Goal: Task Accomplishment & Management: Use online tool/utility

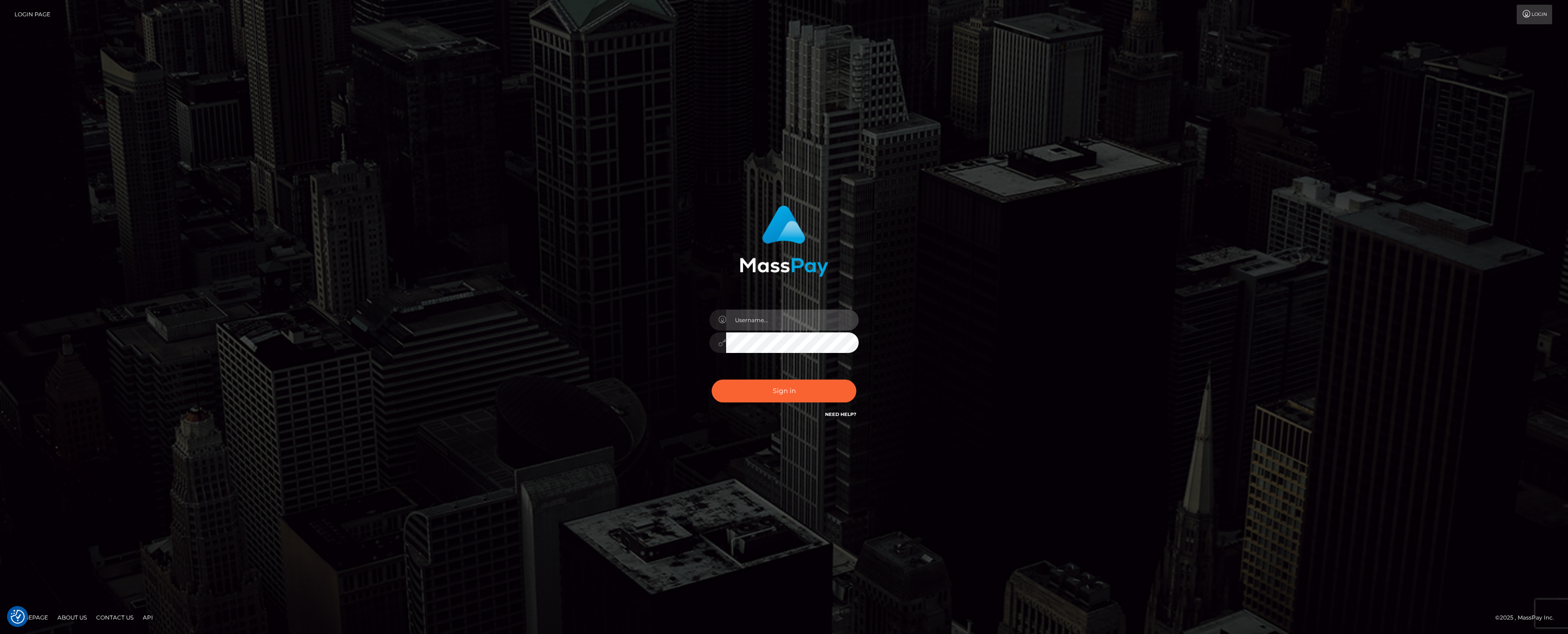
drag, startPoint x: 817, startPoint y: 323, endPoint x: 816, endPoint y: 329, distance: 6.1
click at [817, 323] on input "text" at bounding box center [792, 320] width 132 height 21
type input "ashbil"
click at [771, 393] on button "Sign in" at bounding box center [784, 391] width 144 height 23
click at [751, 323] on input "text" at bounding box center [792, 320] width 132 height 21
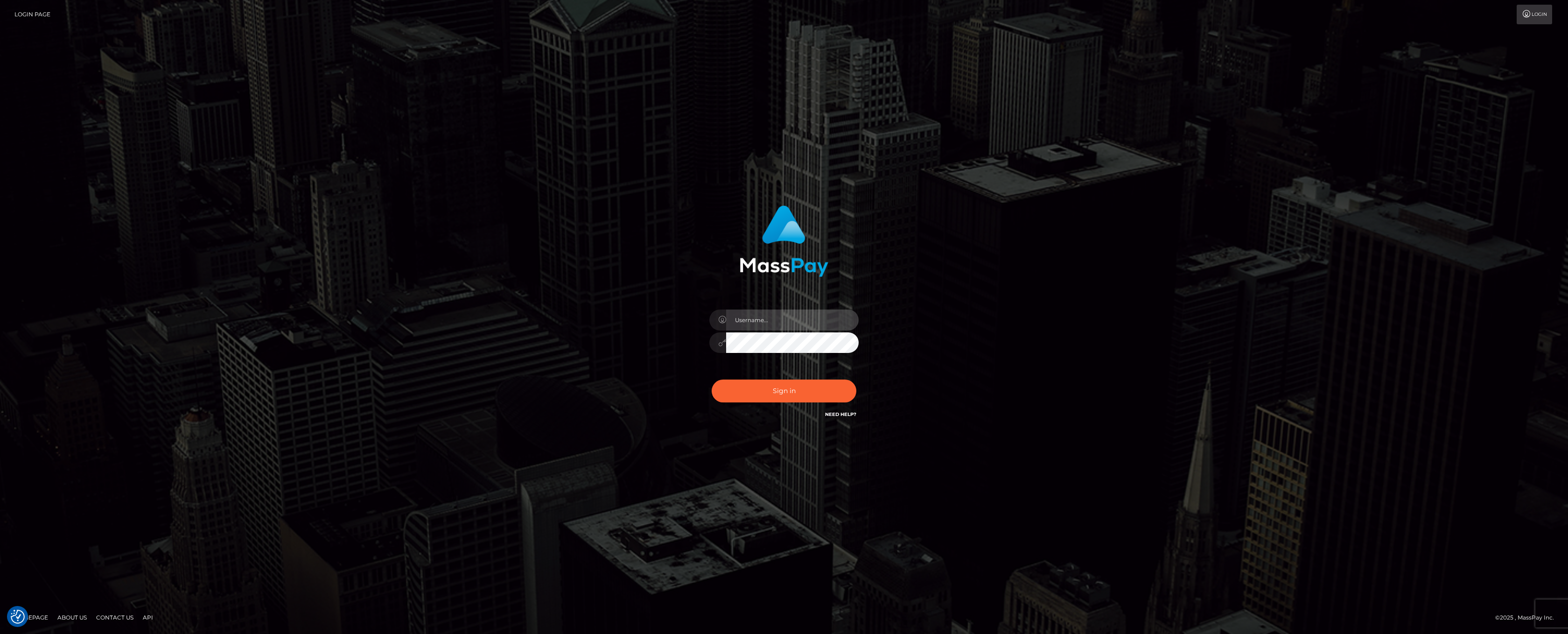
type input "ashbil"
click at [773, 393] on button "Sign in" at bounding box center [784, 391] width 144 height 23
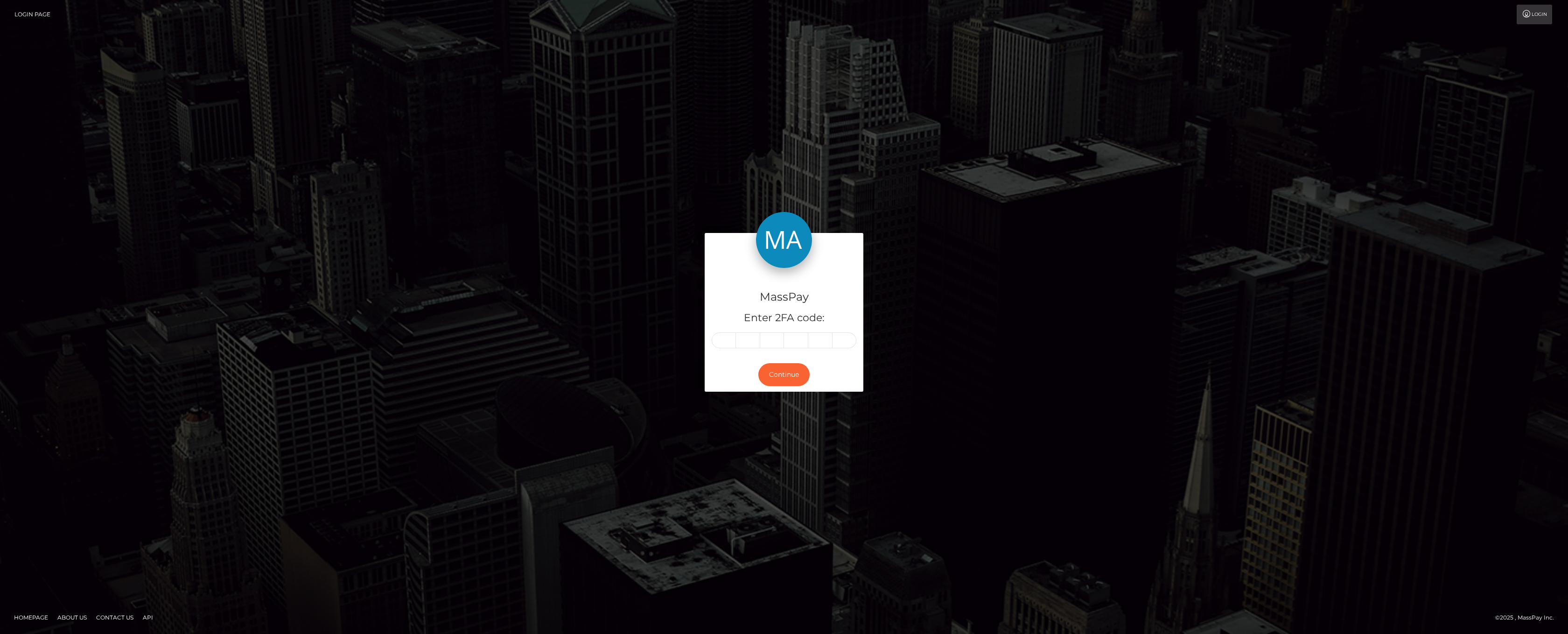
click at [717, 340] on input "text" at bounding box center [724, 340] width 24 height 16
type input "4"
type input "7"
type input "8"
type input "7"
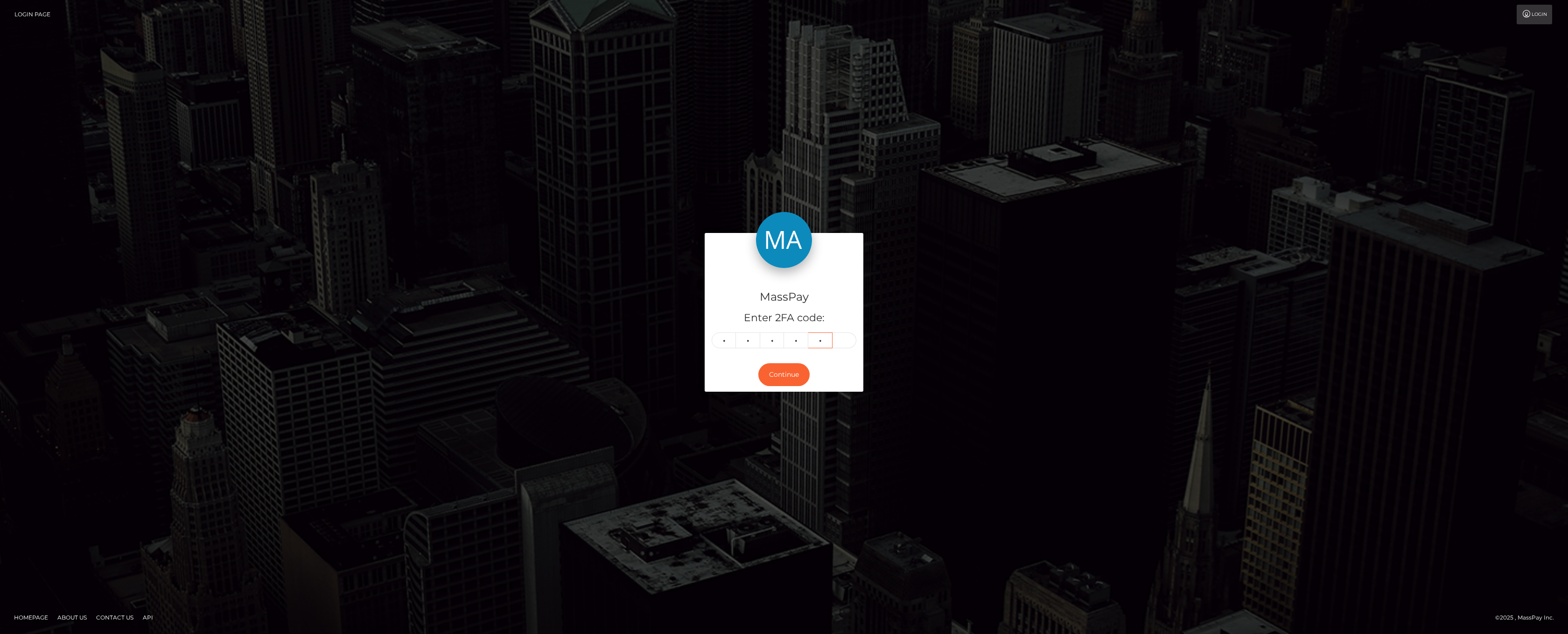
type input "3"
type input "5"
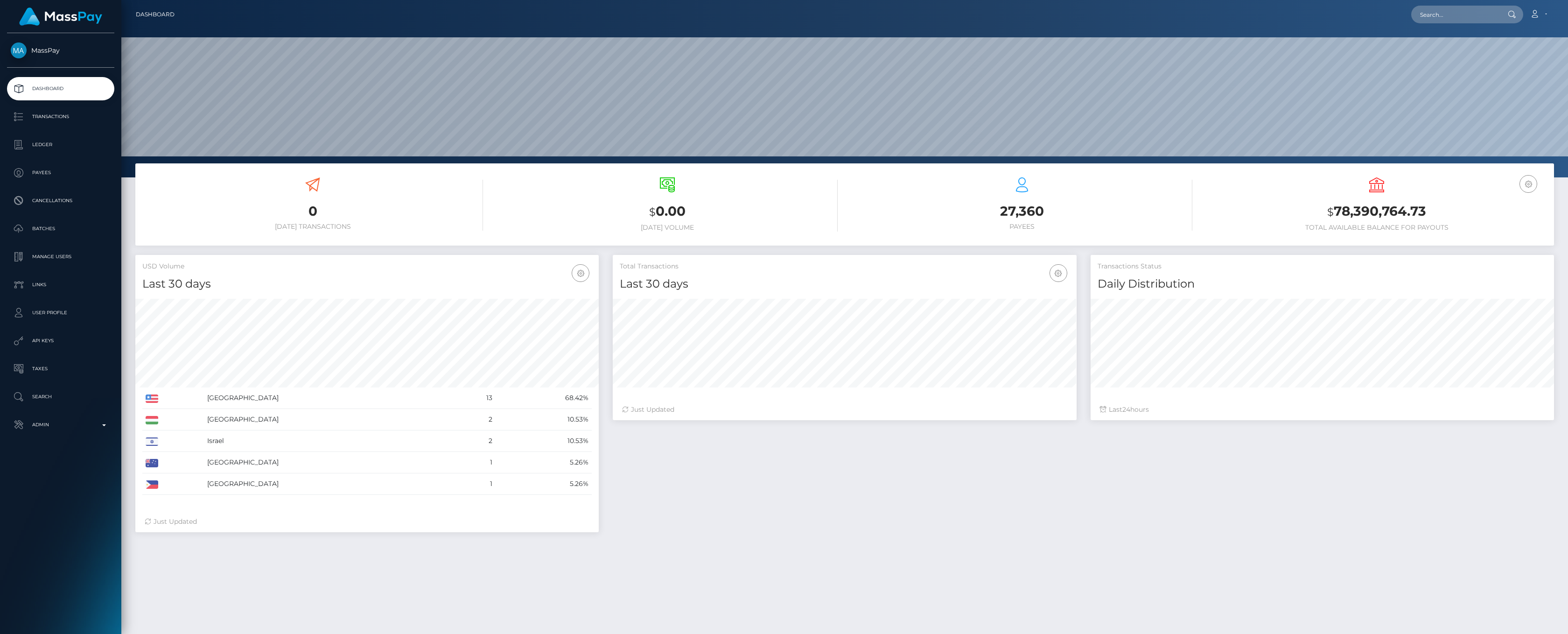
scroll to position [165, 463]
click at [106, 423] on p "Admin" at bounding box center [60, 425] width 100 height 14
click at [100, 427] on p "Admin" at bounding box center [60, 425] width 100 height 14
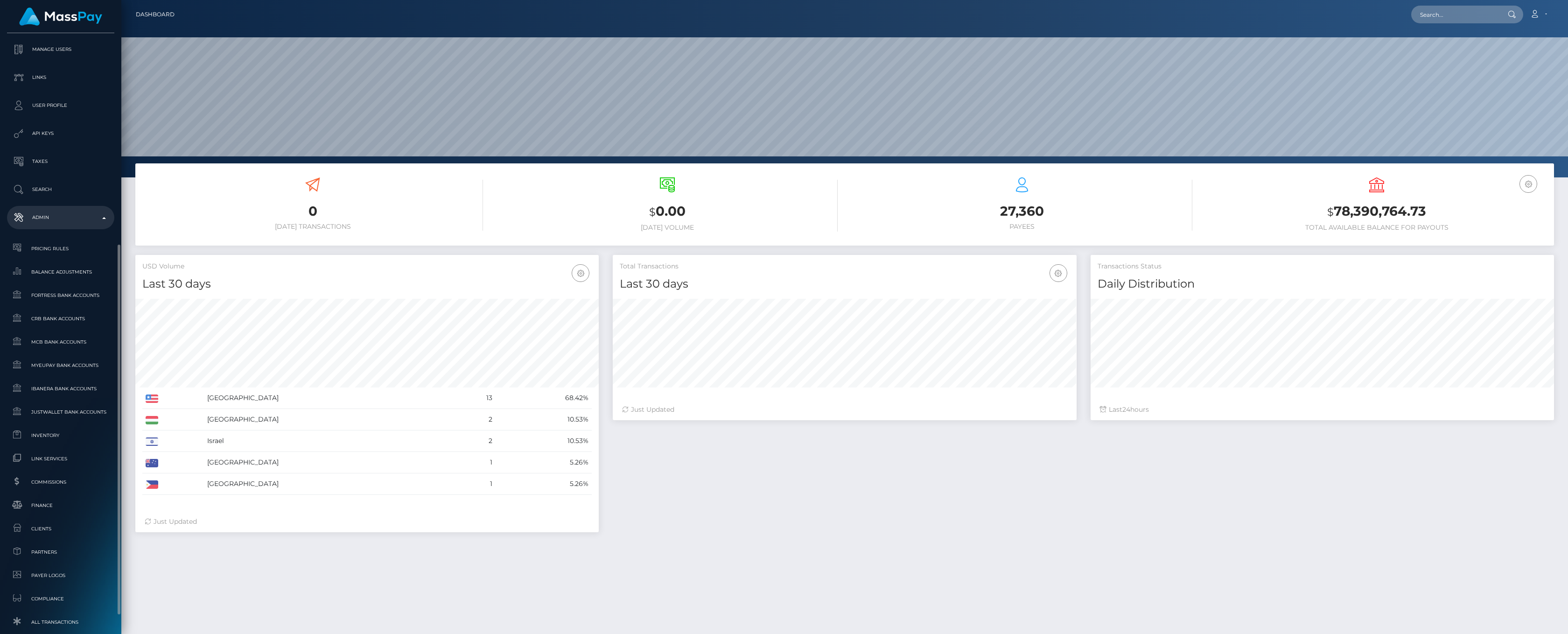
scroll to position [371, 0]
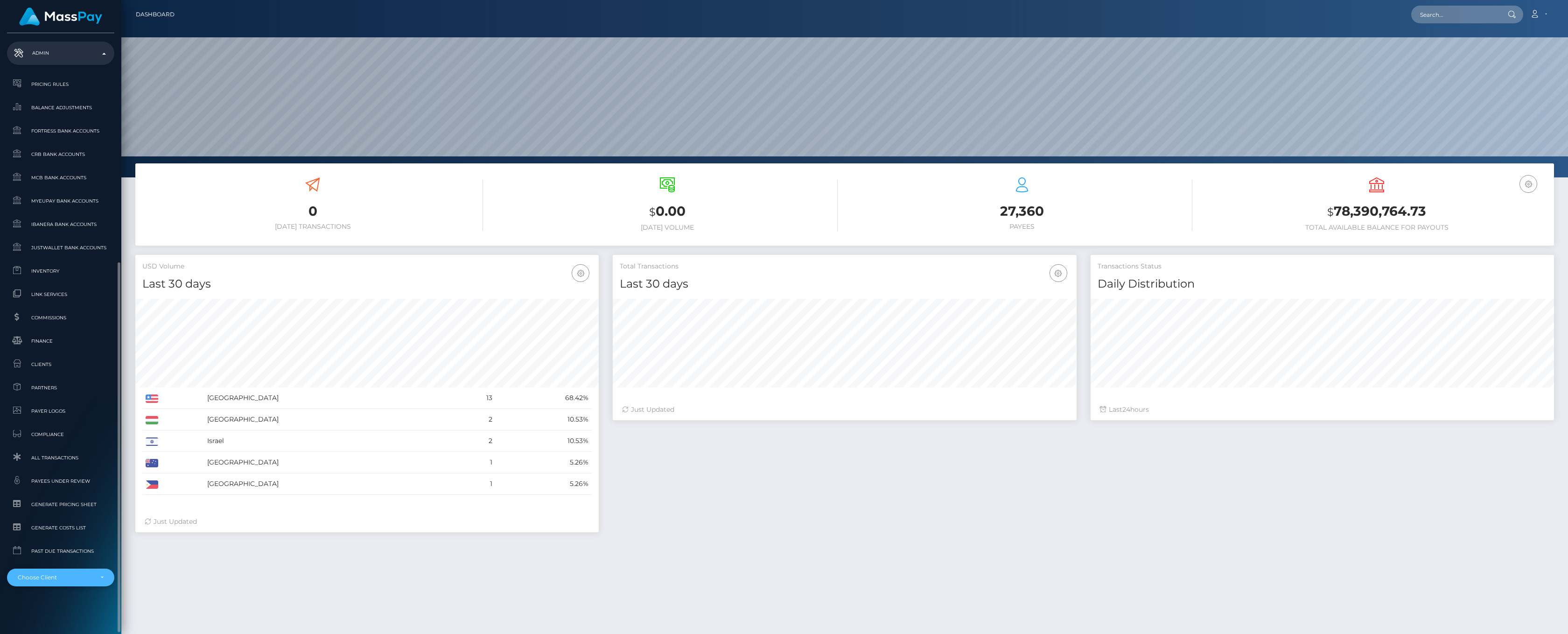
click at [45, 577] on div "Choose Client" at bounding box center [55, 577] width 75 height 8
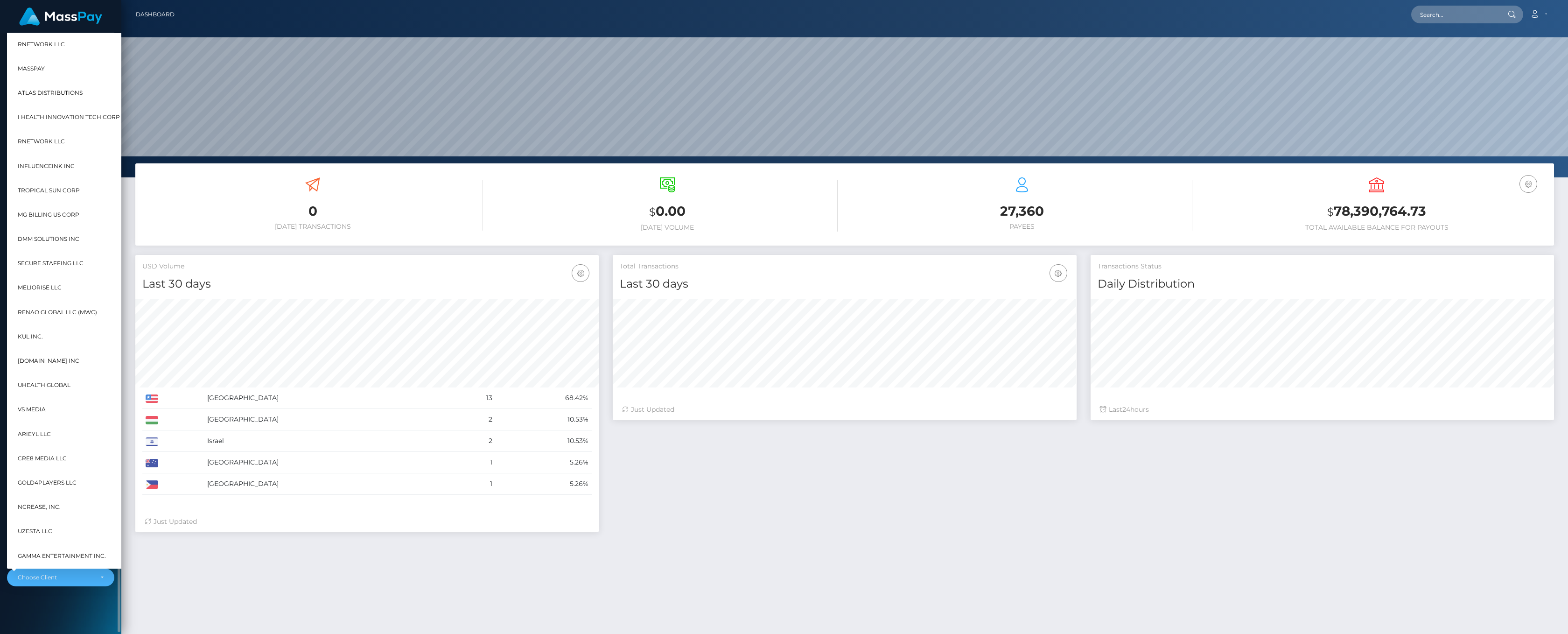
scroll to position [59, 11]
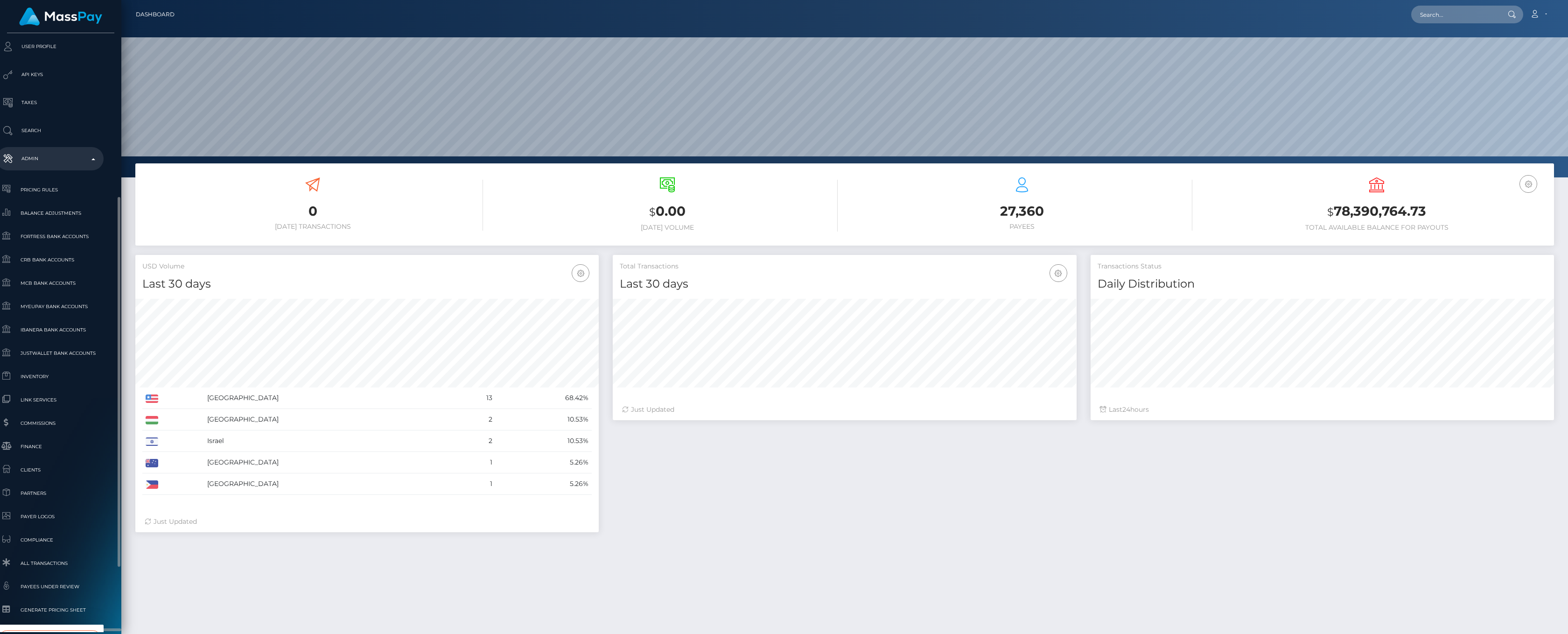
type input "whop"
select select "338"
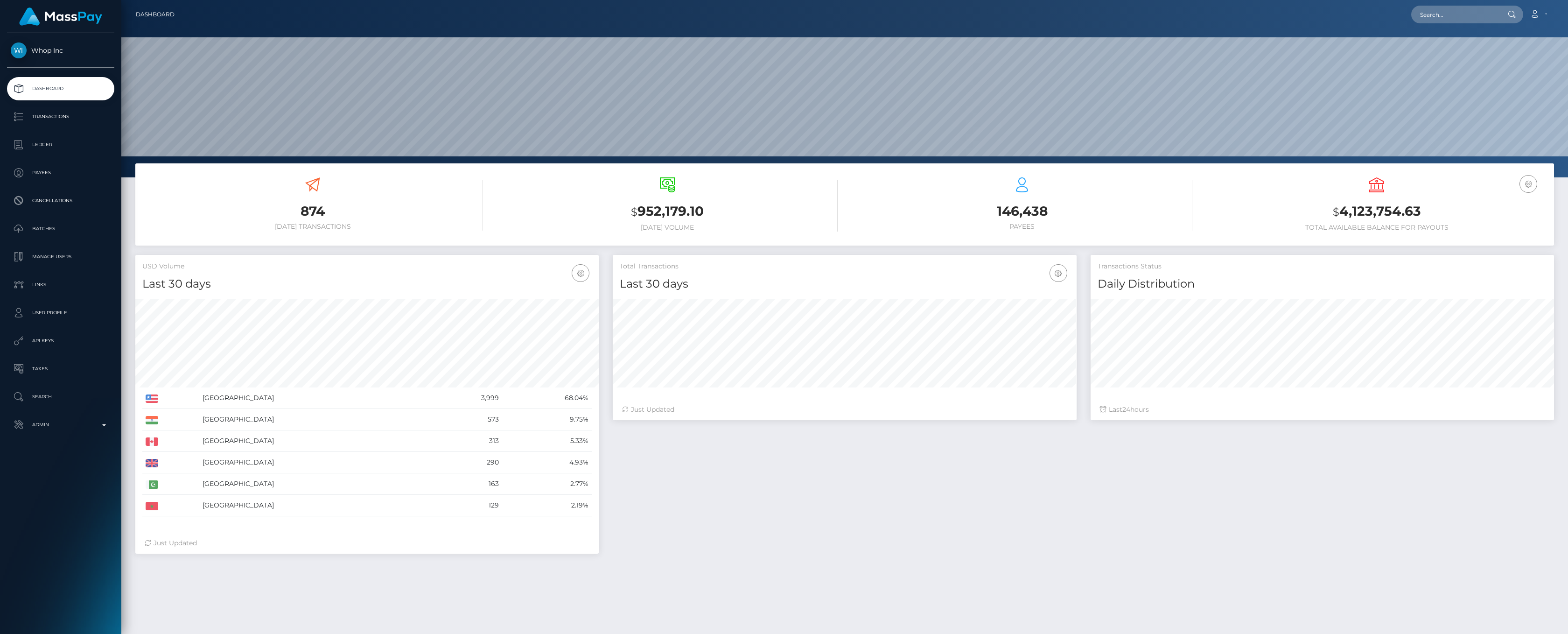
scroll to position [165, 463]
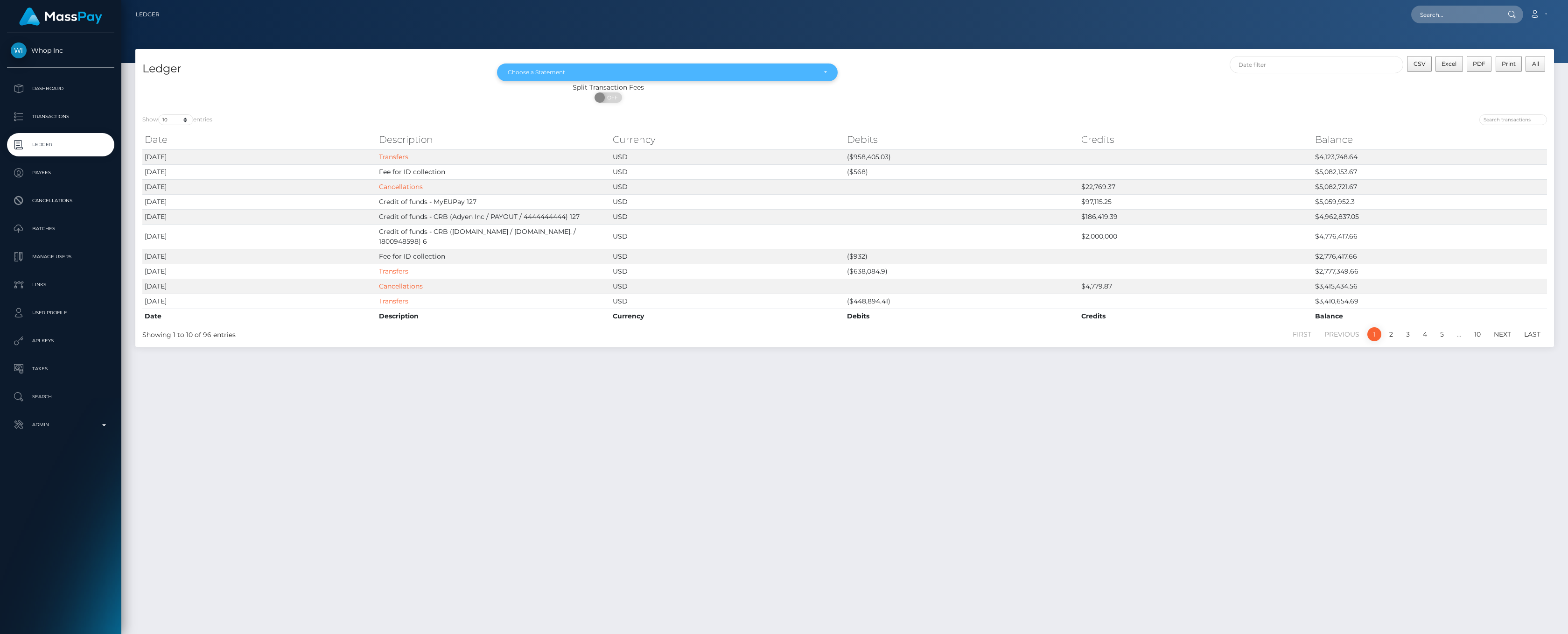
click at [829, 72] on div "Choose a Statement" at bounding box center [667, 72] width 340 height 18
click at [681, 158] on link "Aug 2025" at bounding box center [667, 156] width 340 height 17
select select "Aug 2025"
click at [185, 120] on select "10 25 50 100 250" at bounding box center [175, 120] width 35 height 11
select select "250"
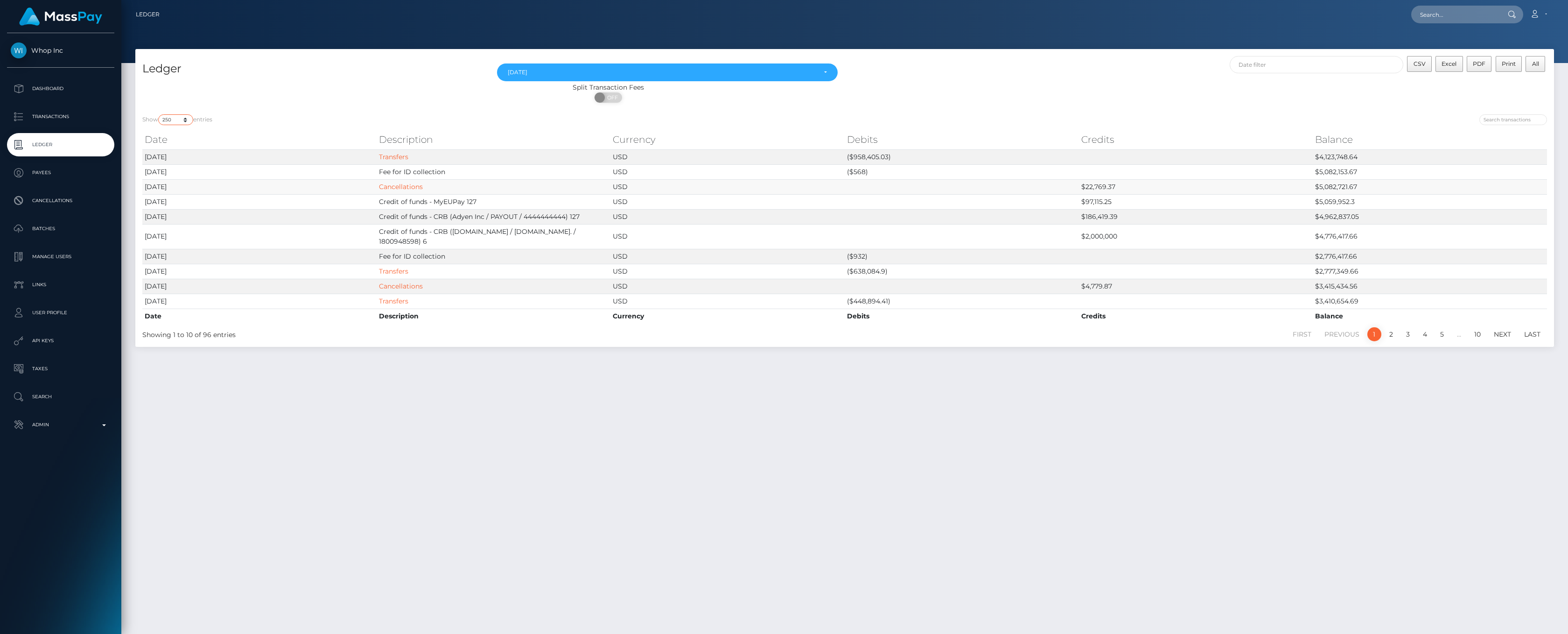
click at [159, 115] on select "10 25 50 100 250" at bounding box center [175, 120] width 35 height 11
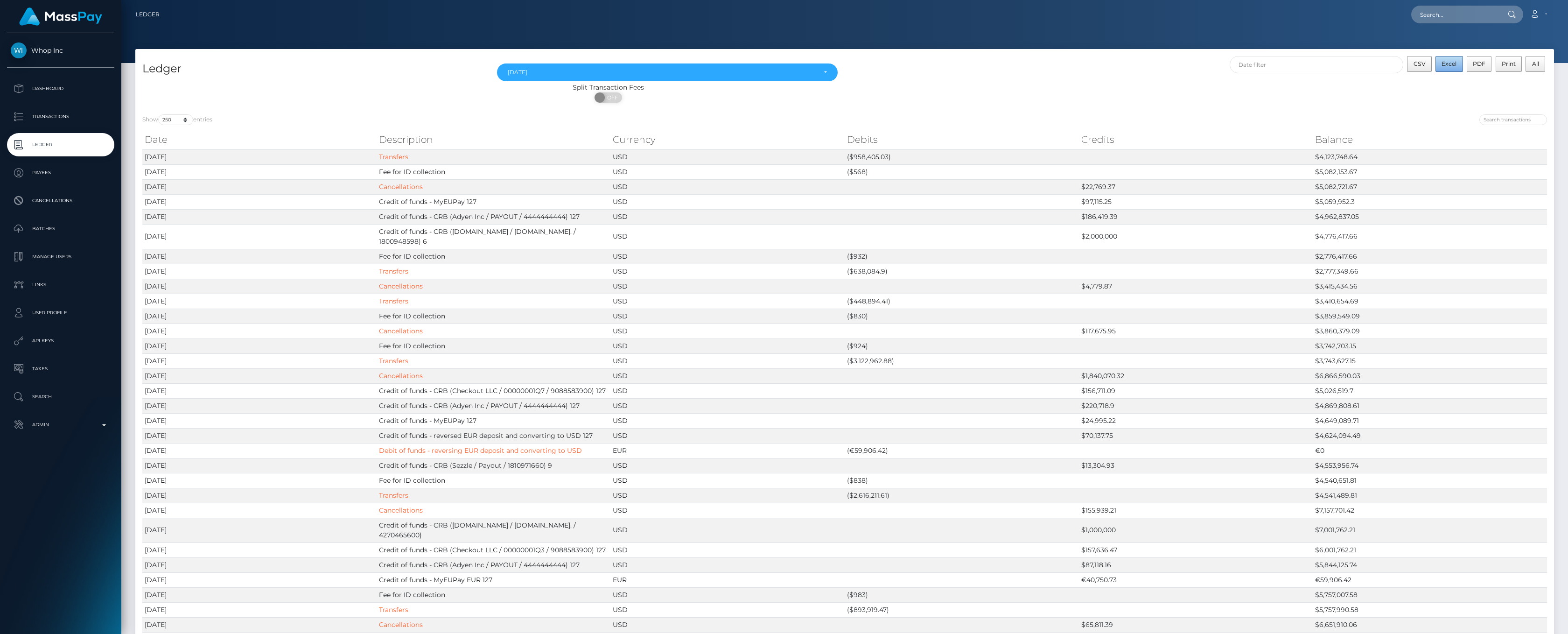
click at [1440, 61] on button "Excel" at bounding box center [1449, 64] width 28 height 16
